Goal: Check status: Check status

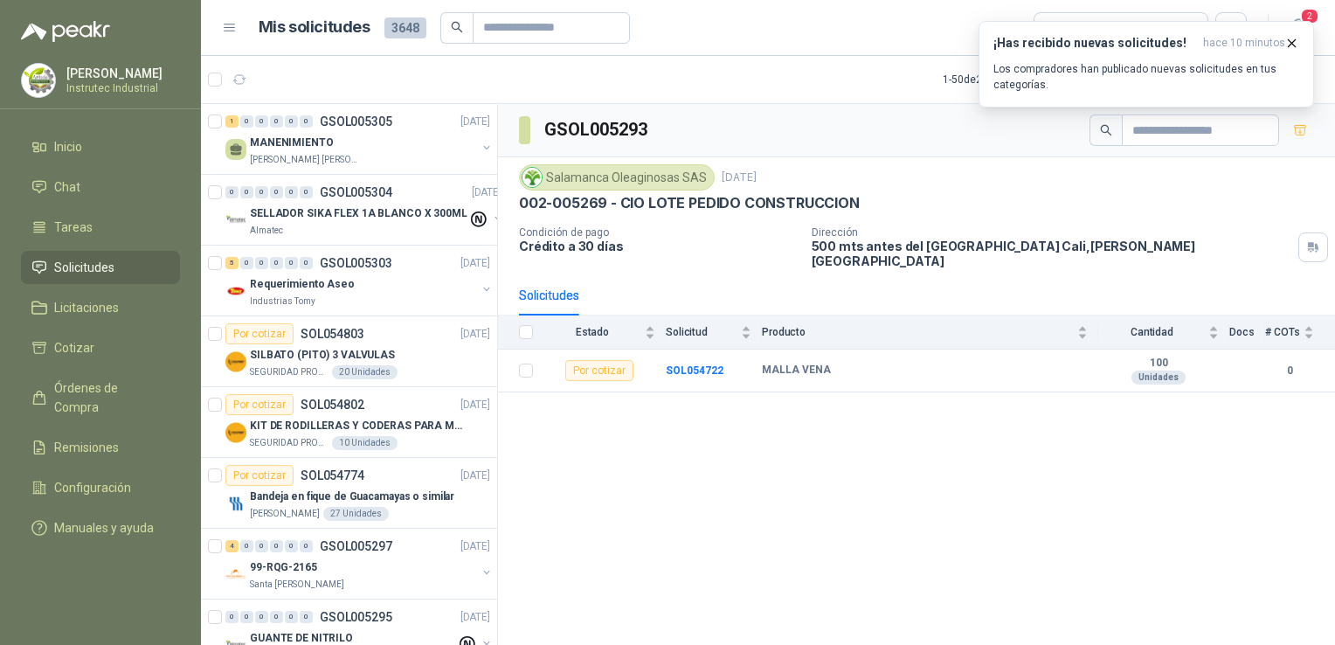
scroll to position [87, 0]
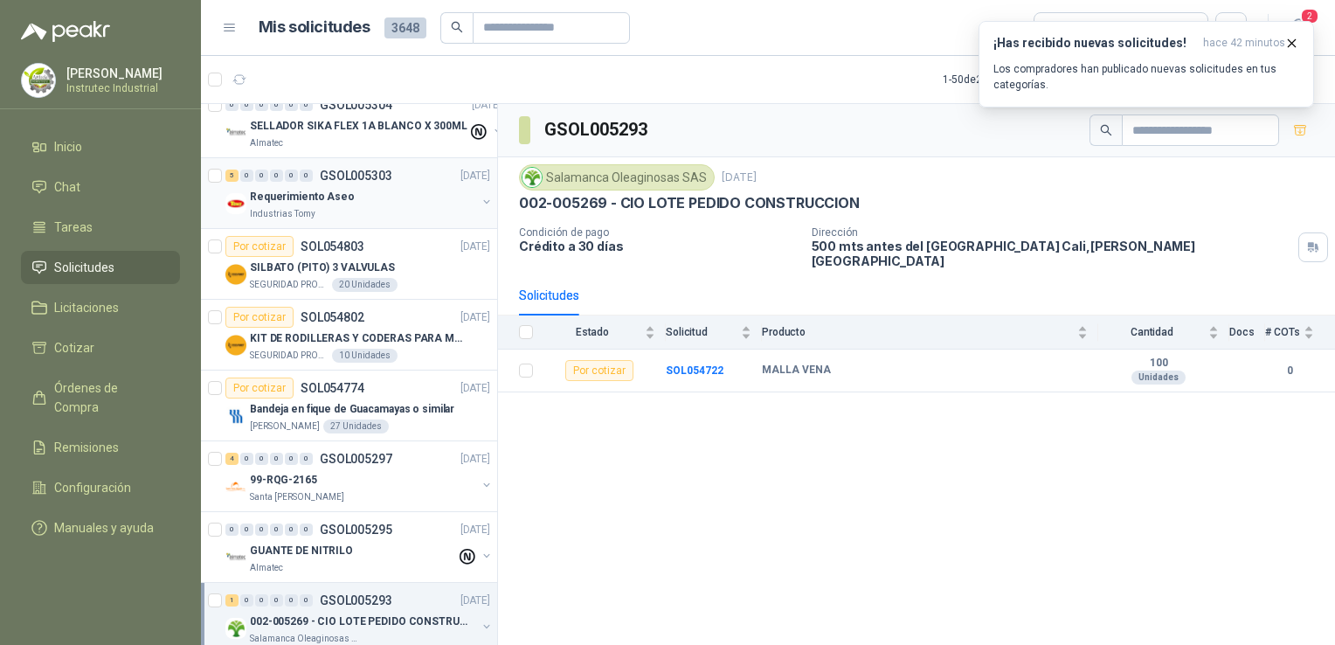
click at [376, 187] on div "Requerimiento Aseo" at bounding box center [363, 196] width 226 height 21
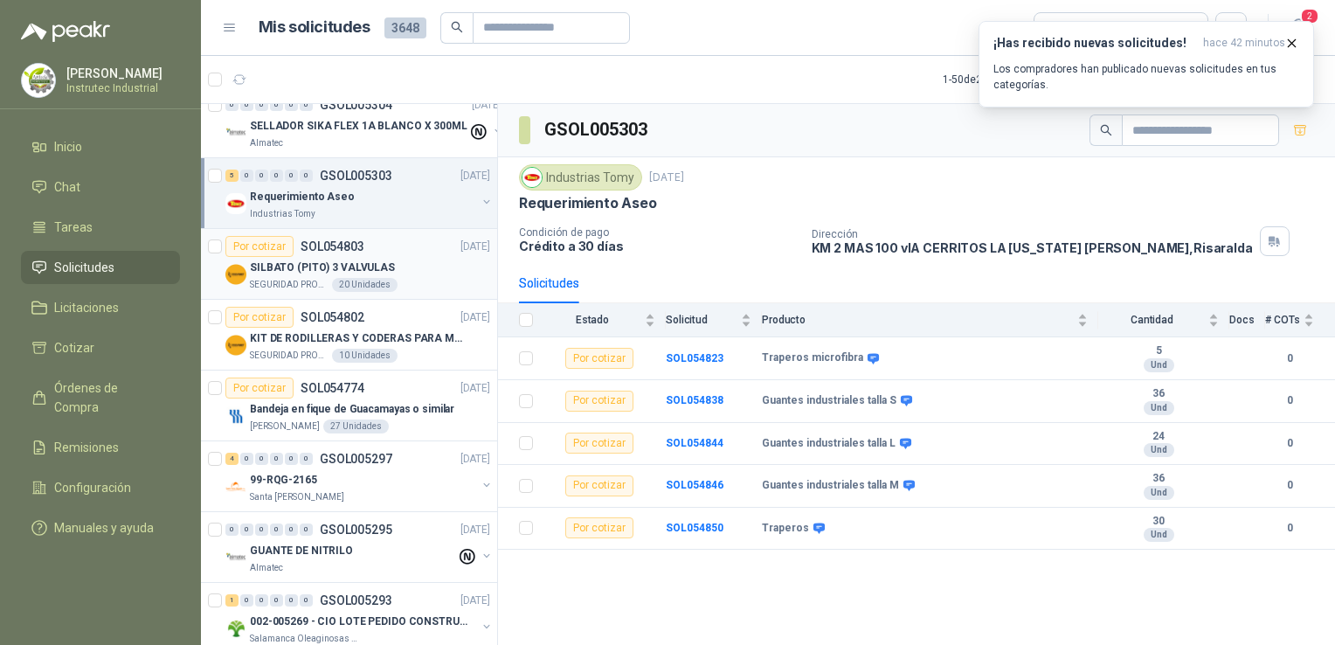
click at [418, 282] on div "SEGURIDAD PROVISER LTDA 20 Unidades" at bounding box center [370, 285] width 240 height 14
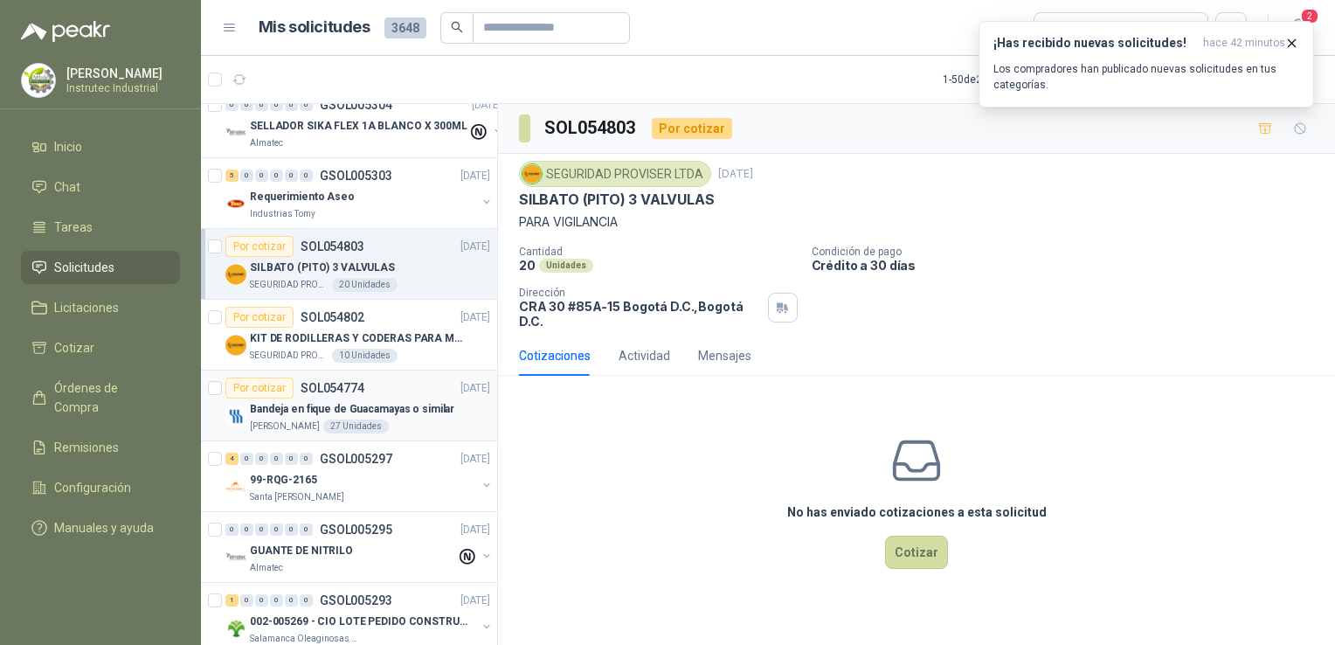
click at [389, 394] on div "Por cotizar SOL054774 [DATE]" at bounding box center [357, 387] width 265 height 21
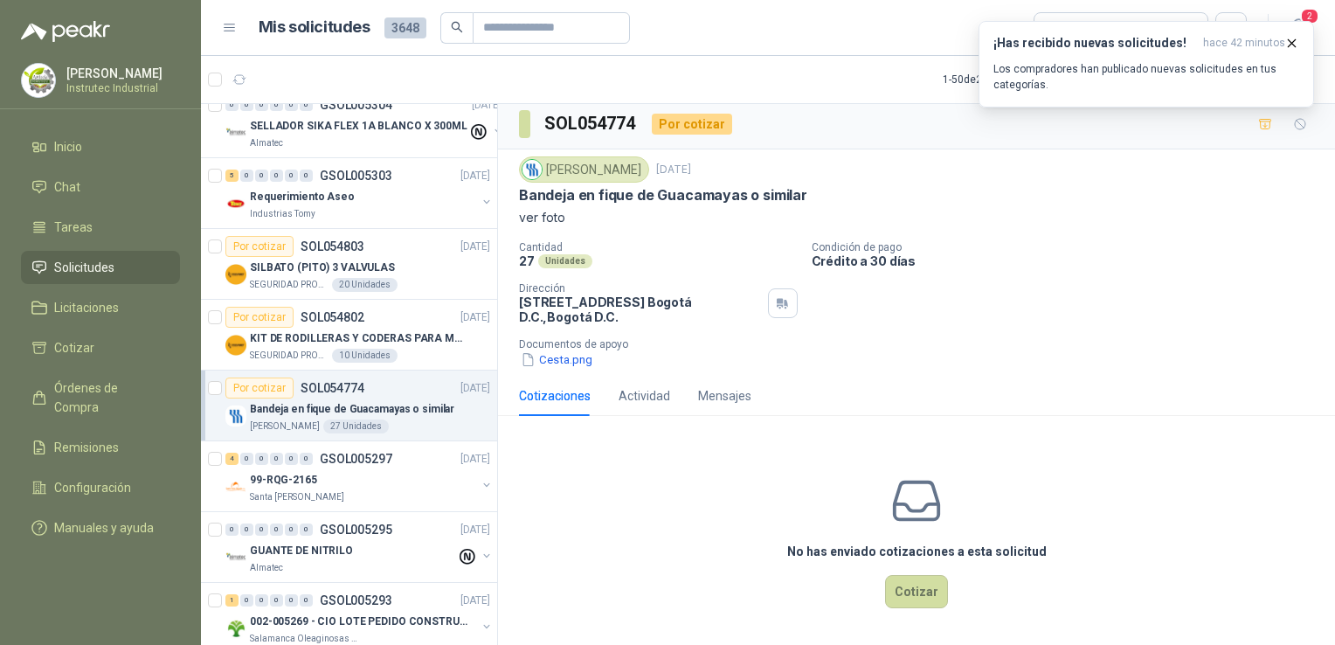
scroll to position [5, 0]
